Goal: Information Seeking & Learning: Understand process/instructions

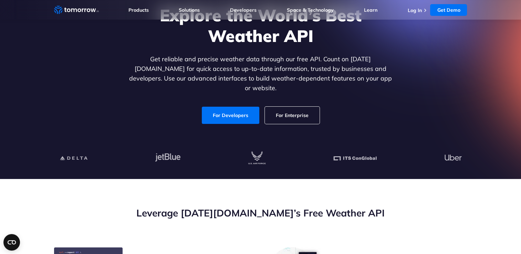
scroll to position [241, 0]
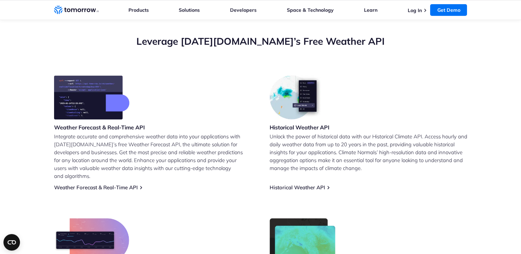
click at [103, 174] on div "Weather Forecast & Real-Time API Integrate accurate and comprehensive weather d…" at bounding box center [153, 132] width 198 height 115
click at [101, 184] on link "Weather Forecast & Real-Time API" at bounding box center [96, 187] width 84 height 7
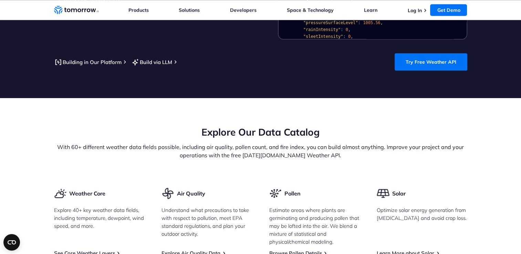
scroll to position [585, 0]
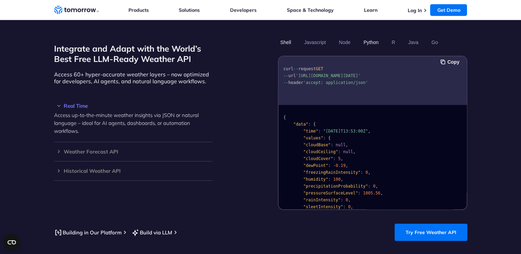
click at [373, 38] on button "Python" at bounding box center [371, 42] width 20 height 12
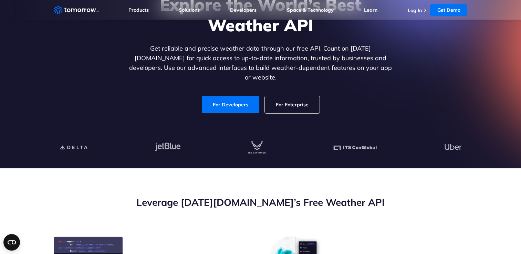
scroll to position [0, 0]
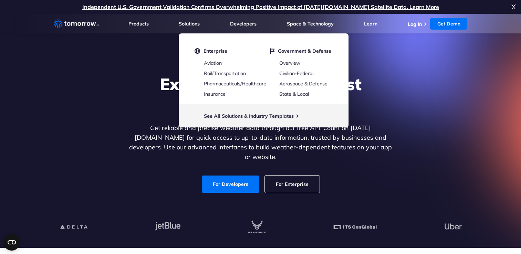
click at [440, 27] on link "Get Demo" at bounding box center [448, 24] width 37 height 12
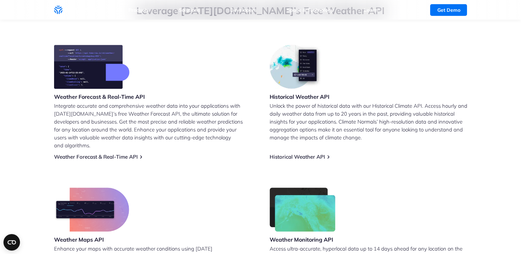
scroll to position [207, 0]
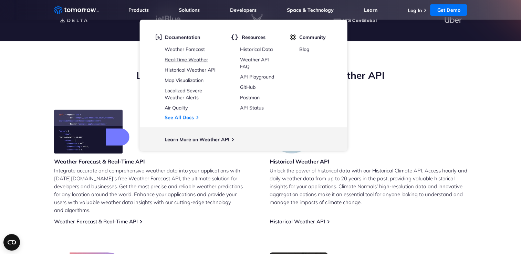
click at [196, 61] on link "Real-Time Weather" at bounding box center [186, 59] width 43 height 6
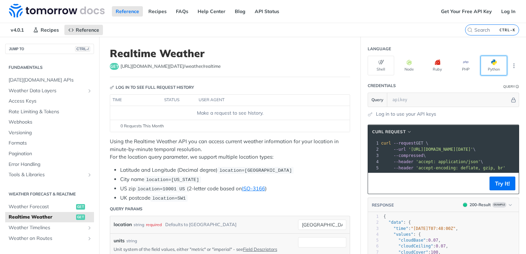
click at [486, 57] on button "Python" at bounding box center [494, 66] width 27 height 20
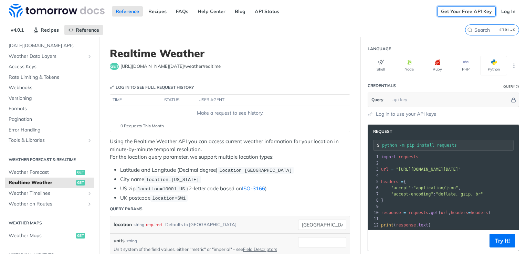
click at [451, 13] on link "Get Your Free API Key" at bounding box center [466, 11] width 59 height 10
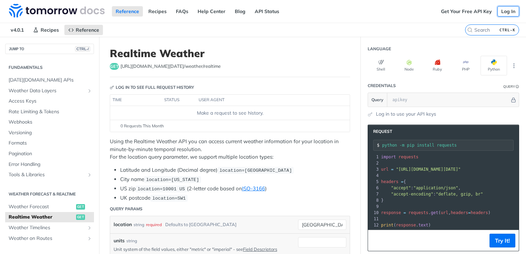
click at [503, 10] on link "Log In" at bounding box center [508, 11] width 22 height 10
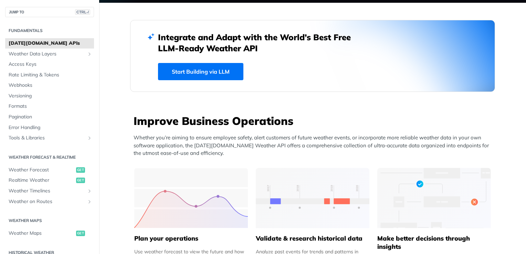
scroll to position [310, 0]
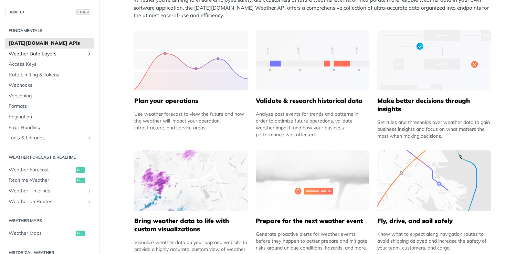
click at [69, 54] on span "Weather Data Layers" at bounding box center [47, 54] width 76 height 7
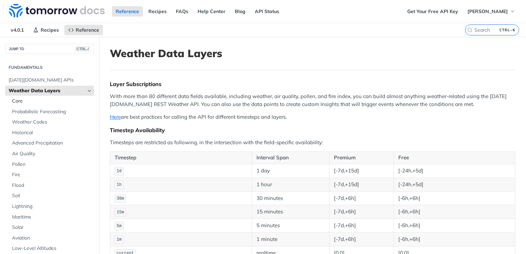
click at [40, 102] on span "Core" at bounding box center [52, 101] width 80 height 7
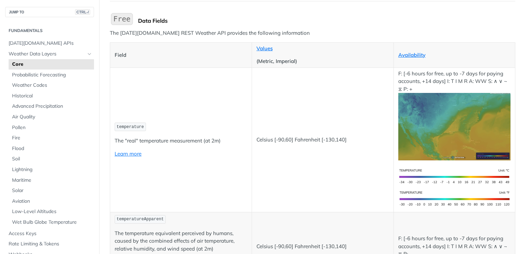
scroll to position [103, 0]
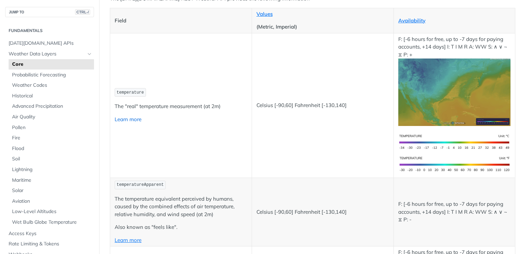
click at [135, 116] on link "Learn more" at bounding box center [128, 119] width 27 height 7
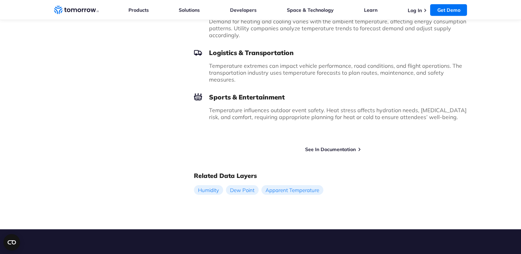
scroll to position [482, 0]
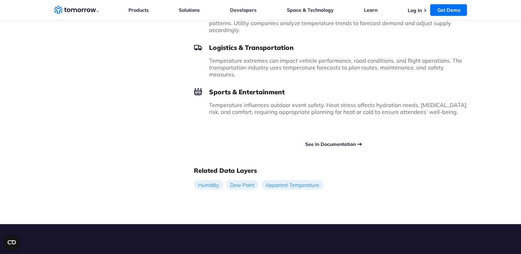
click at [346, 141] on link "See In Documentation" at bounding box center [330, 144] width 51 height 6
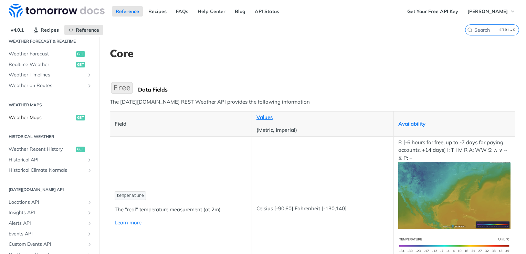
scroll to position [310, 0]
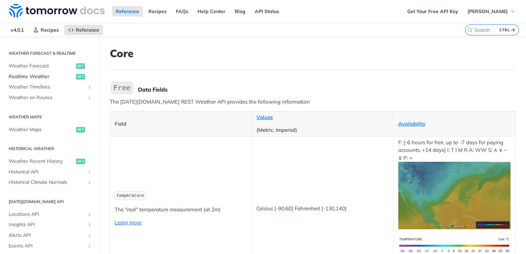
click at [56, 78] on span "Realtime Weather" at bounding box center [42, 76] width 66 height 7
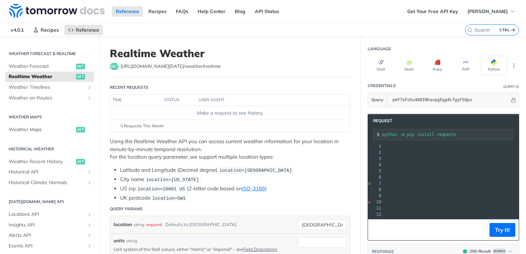
scroll to position [0, 113]
click at [352, 158] on span ""[URL][DOMAIN_NAME][DATE]"" at bounding box center [319, 158] width 65 height 5
click at [352, 159] on span ""[URL][DOMAIN_NAME][DATE]"" at bounding box center [319, 158] width 65 height 5
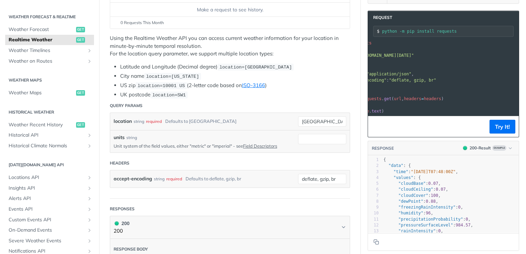
scroll to position [0, 0]
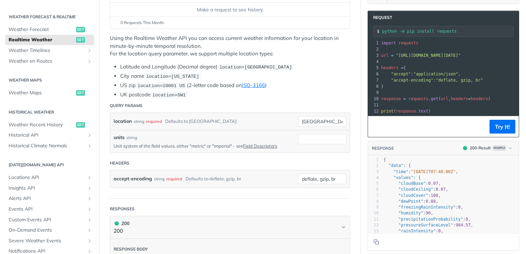
click at [210, 120] on div "location string required Defaults to [GEOGRAPHIC_DATA]" at bounding box center [201, 121] width 174 height 10
click at [201, 120] on div "Defaults to [GEOGRAPHIC_DATA]" at bounding box center [200, 121] width 71 height 10
click at [315, 120] on input "[GEOGRAPHIC_DATA]" at bounding box center [322, 121] width 48 height 10
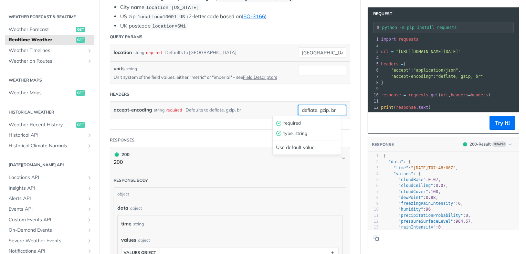
click at [302, 112] on input "deflate, gzip, br" at bounding box center [322, 110] width 48 height 10
click at [245, 92] on header "Headers" at bounding box center [230, 94] width 240 height 14
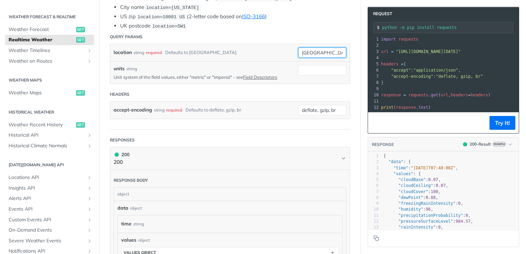
click at [318, 51] on input "[GEOGRAPHIC_DATA]" at bounding box center [322, 53] width 48 height 10
type input "t"
type input "[GEOGRAPHIC_DATA]"
click at [313, 65] on input "units" at bounding box center [322, 70] width 48 height 10
type input "metric"
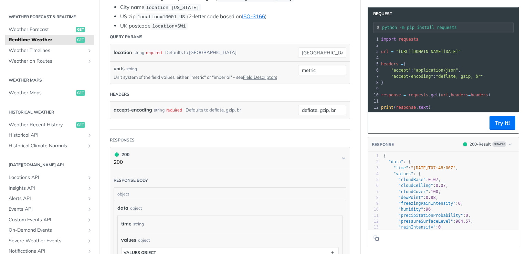
click at [301, 33] on header "Query Params" at bounding box center [230, 37] width 240 height 14
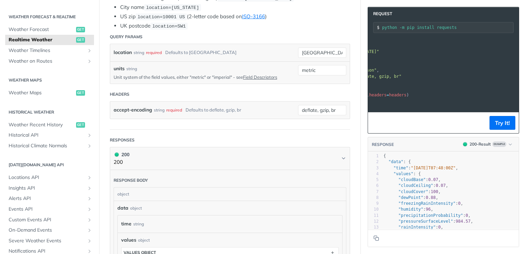
scroll to position [0, 124]
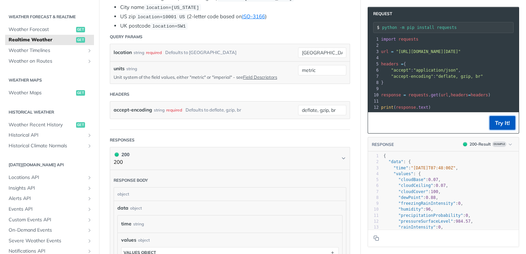
click at [490, 125] on button "Try It!" at bounding box center [503, 123] width 26 height 14
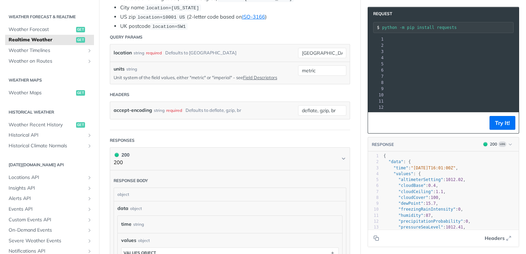
drag, startPoint x: 391, startPoint y: 51, endPoint x: 506, endPoint y: 52, distance: 114.3
click at [316, 52] on span ""[URL][DOMAIN_NAME][DATE]"" at bounding box center [283, 51] width 65 height 5
copy span "[URL][DOMAIN_NAME][DATE]"
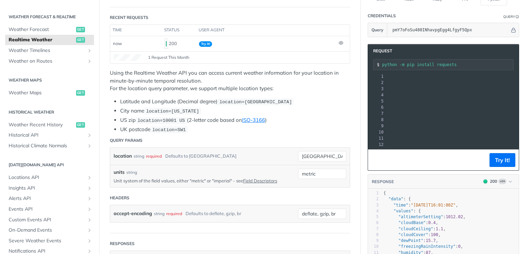
click at [301, 93] on div "Using the Realtime Weather API you can access current weather information for y…" at bounding box center [230, 101] width 240 height 64
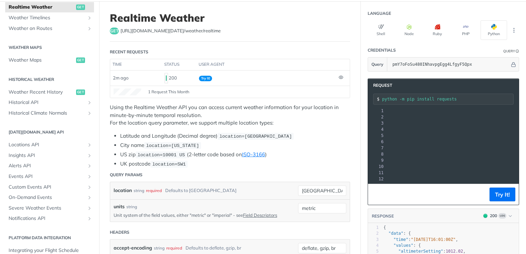
scroll to position [175, 0]
click at [75, 146] on span "Locations API" at bounding box center [47, 144] width 76 height 7
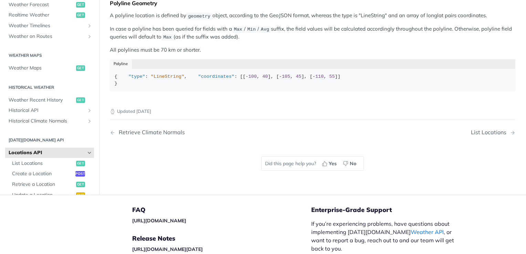
scroll to position [72, 0]
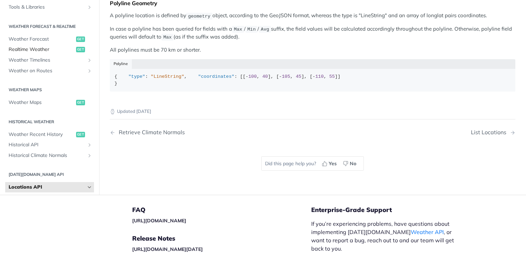
click at [45, 53] on span "Realtime Weather" at bounding box center [42, 49] width 66 height 7
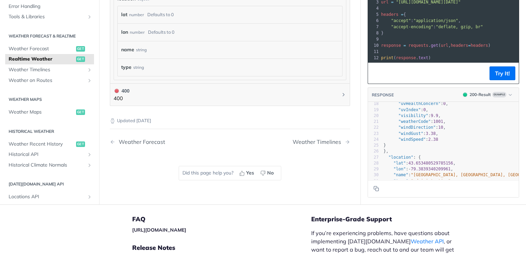
scroll to position [93, 0]
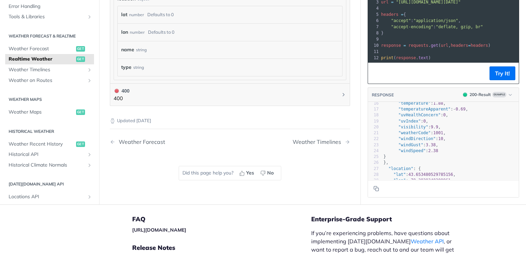
click at [406, 148] on span ""windSpeed"" at bounding box center [411, 150] width 27 height 5
type textarea "windSpeed"
click at [406, 148] on span ""windSpeed"" at bounding box center [411, 150] width 27 height 5
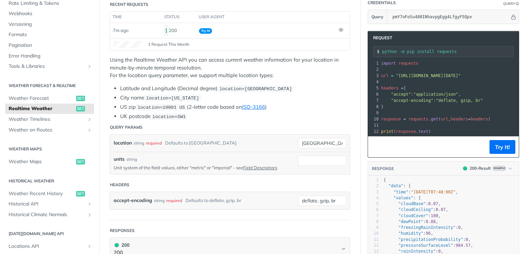
scroll to position [0, 0]
